Goal: Task Accomplishment & Management: Use online tool/utility

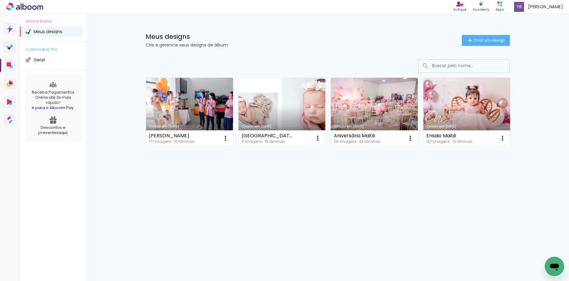
click at [191, 107] on link "Criado em [DATE]" at bounding box center [189, 112] width 87 height 69
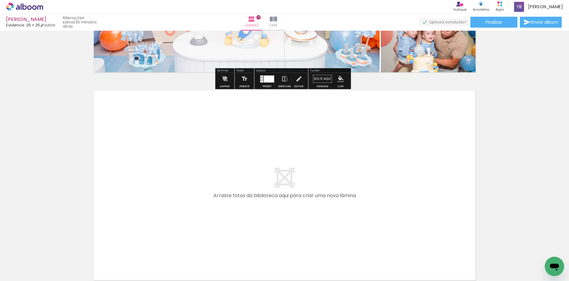
scroll to position [3134, 0]
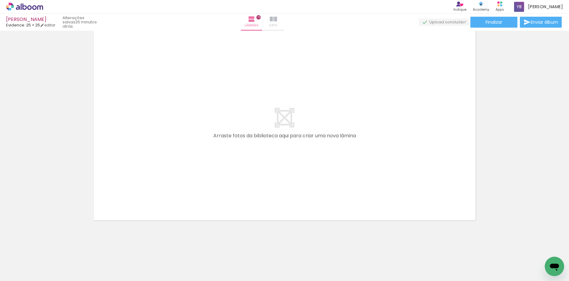
click at [284, 29] on paper-button "Capa" at bounding box center [273, 22] width 21 height 17
